Goal: Task Accomplishment & Management: Manage account settings

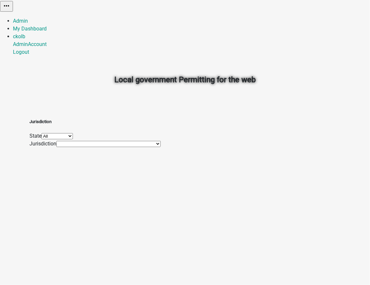
click at [289, 89] on div "Local government Permitting for the web" at bounding box center [184, 65] width 311 height 93
click at [98, 147] on select "[GEOGRAPHIC_DATA], [GEOGRAPHIC_DATA] [GEOGRAPHIC_DATA], [GEOGRAPHIC_DATA] [GEOG…" at bounding box center [108, 144] width 104 height 6
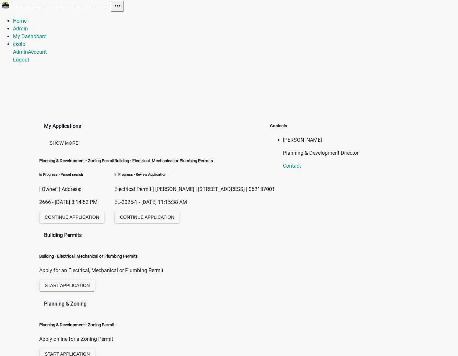
click at [226, 69] on div "My Applications Show More Planning & Development - Zoning Permit In Progress - …" at bounding box center [229, 299] width 458 height 460
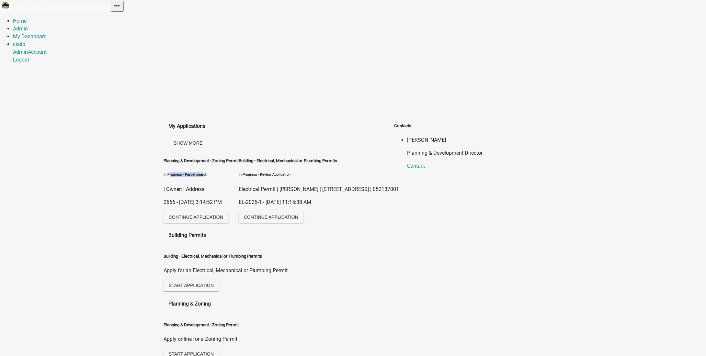
drag, startPoint x: 183, startPoint y: 99, endPoint x: 232, endPoint y: 100, distance: 48.9
click at [232, 172] on h6 "In Progress - Parcel search" at bounding box center [201, 174] width 75 height 5
click at [239, 172] on h6 "In Progress - Parcel search" at bounding box center [201, 174] width 75 height 5
click at [47, 33] on link "My Dashboard" at bounding box center [30, 36] width 34 height 6
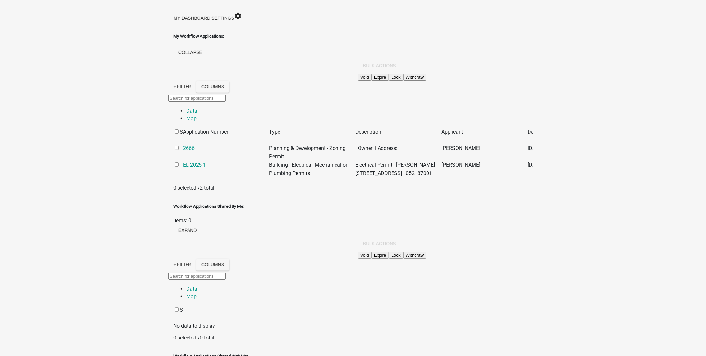
scroll to position [65, 0]
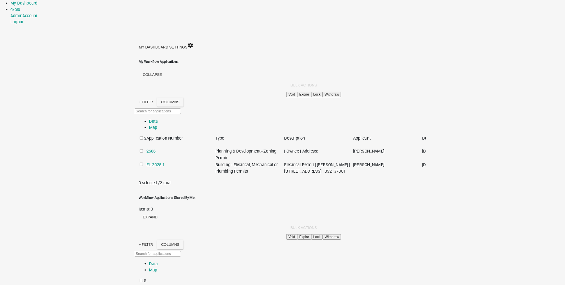
scroll to position [0, 0]
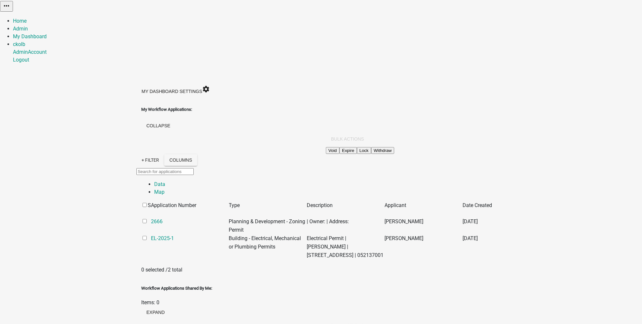
drag, startPoint x: 45, startPoint y: 60, endPoint x: 122, endPoint y: 61, distance: 77.8
click at [141, 106] on div "My Workflow Applications: collapse" at bounding box center [321, 119] width 360 height 27
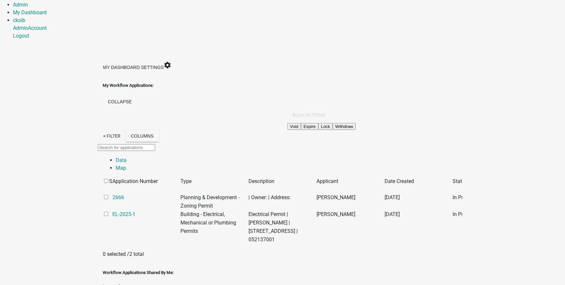
scroll to position [26, 0]
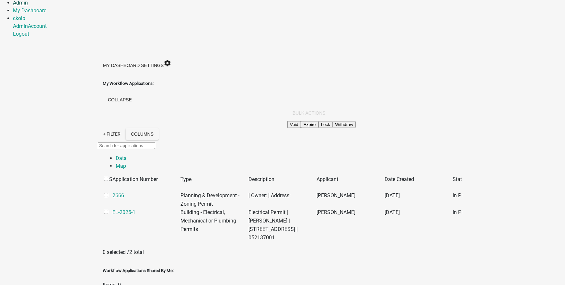
click at [28, 6] on link "Admin" at bounding box center [20, 3] width 15 height 6
